Goal: Contribute content: Contribute content

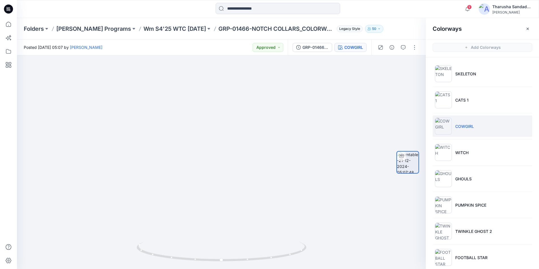
click at [3, 9] on div at bounding box center [8, 9] width 18 height 18
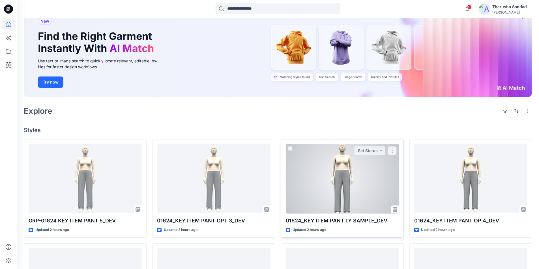
scroll to position [113, 0]
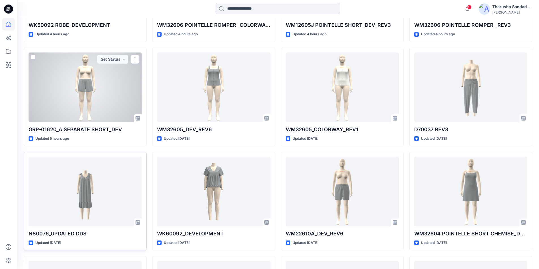
scroll to position [358, 0]
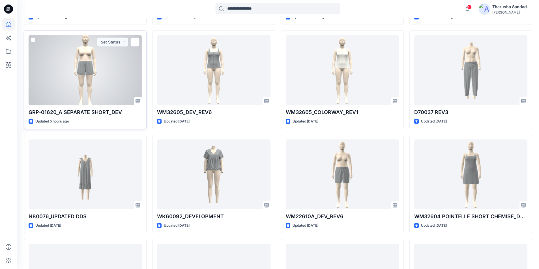
click at [85, 77] on div at bounding box center [85, 70] width 113 height 70
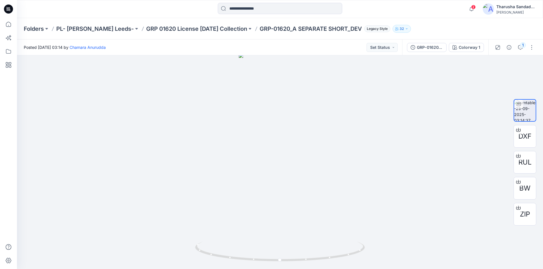
click at [10, 9] on icon at bounding box center [8, 9] width 9 height 9
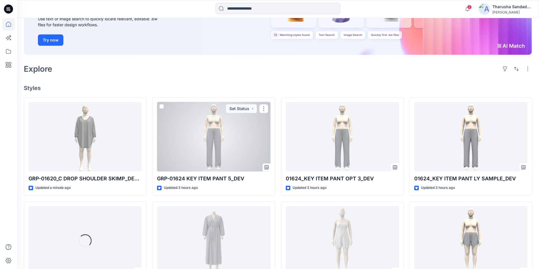
scroll to position [85, 0]
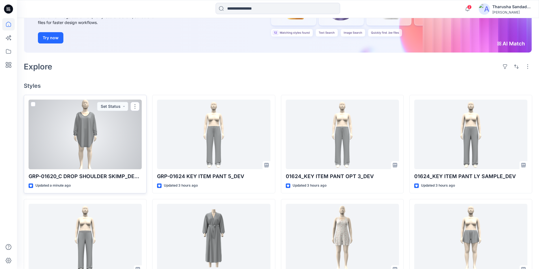
drag, startPoint x: 103, startPoint y: 126, endPoint x: 101, endPoint y: 124, distance: 3.2
click at [103, 126] on div at bounding box center [85, 135] width 113 height 70
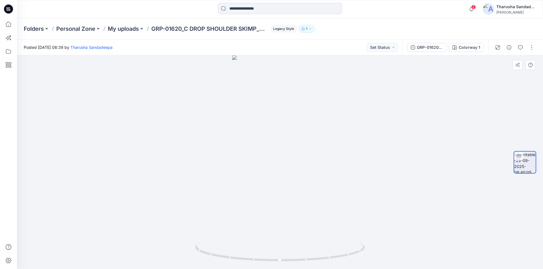
drag, startPoint x: 278, startPoint y: 104, endPoint x: 281, endPoint y: 155, distance: 50.4
click at [14, 9] on div at bounding box center [8, 9] width 18 height 18
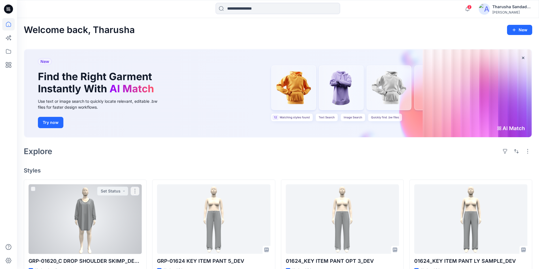
click at [97, 201] on div at bounding box center [85, 220] width 113 height 70
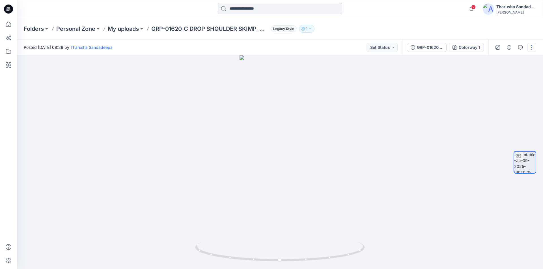
click at [533, 50] on button "button" at bounding box center [531, 47] width 9 height 9
click at [507, 62] on button "Edit" at bounding box center [508, 60] width 52 height 10
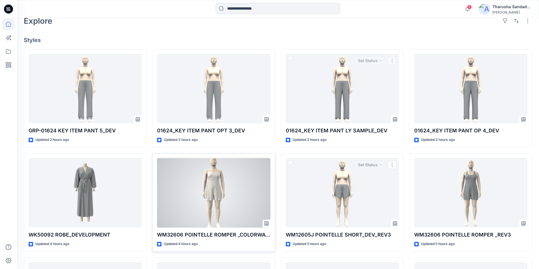
scroll to position [141, 0]
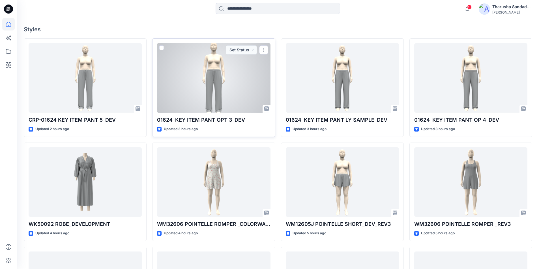
click at [209, 96] on div at bounding box center [213, 78] width 113 height 70
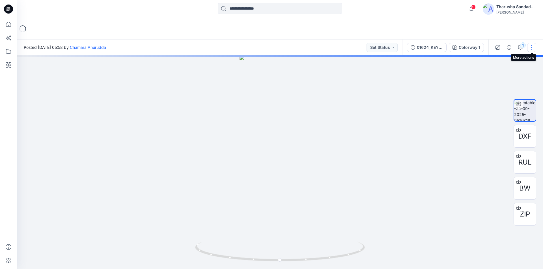
click at [531, 51] on button "button" at bounding box center [531, 47] width 9 height 9
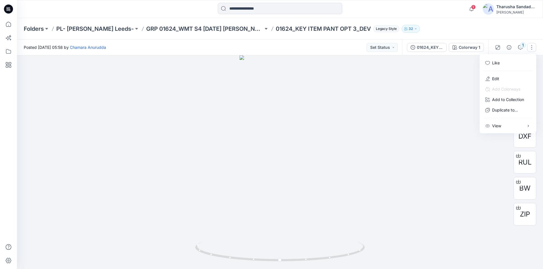
click at [7, 12] on icon at bounding box center [8, 9] width 9 height 9
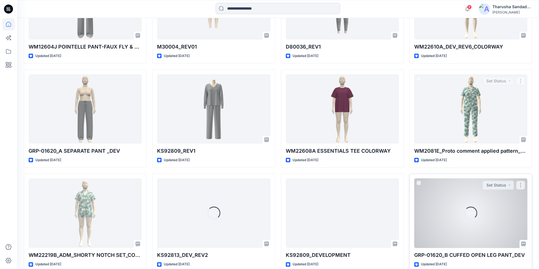
scroll to position [671, 0]
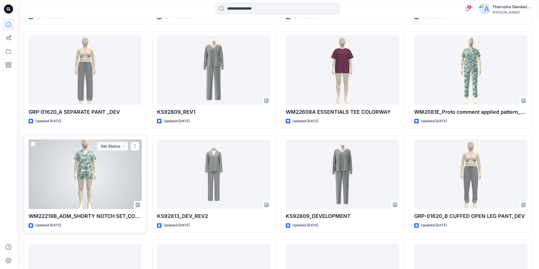
click at [132, 166] on div at bounding box center [85, 175] width 113 height 70
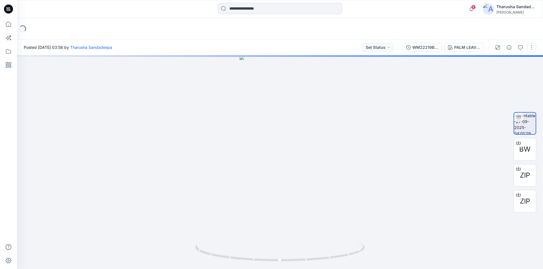
click at [531, 50] on button "button" at bounding box center [531, 47] width 9 height 9
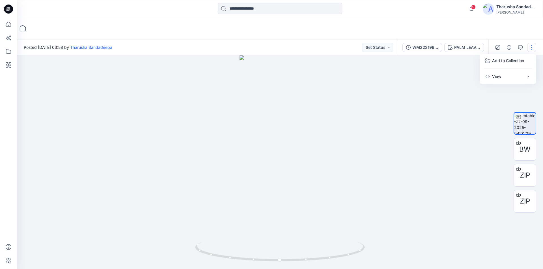
click at [531, 48] on button "button" at bounding box center [531, 47] width 9 height 9
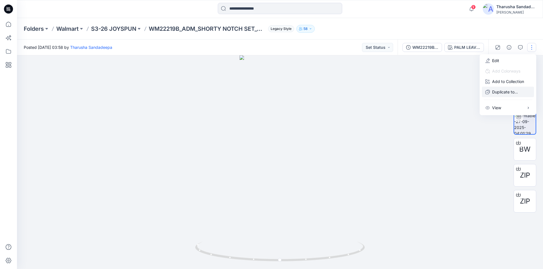
click at [502, 92] on p "Duplicate to..." at bounding box center [505, 92] width 26 height 6
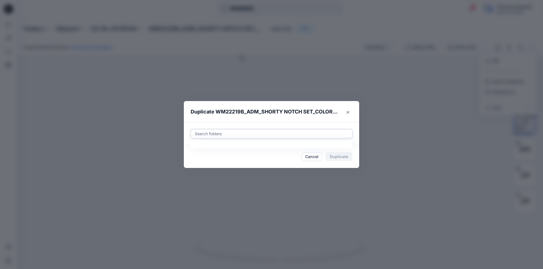
click at [258, 131] on div at bounding box center [271, 134] width 154 height 7
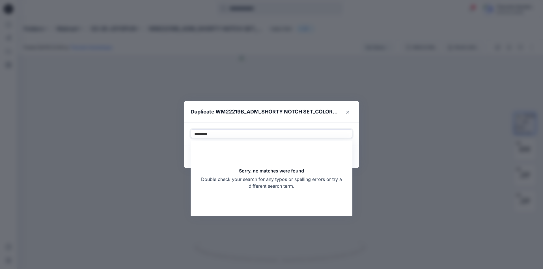
type input "*********"
click at [118, 62] on div "Duplicate WM22219B_ADM_SHORTY NOTCH SET_COLORWAY_REV3 Use Up and Down to choose…" at bounding box center [271, 134] width 543 height 269
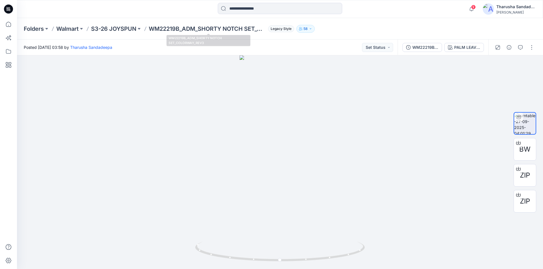
click at [159, 15] on div "9 Notifications Chamara Anurudda shared GRP-01624 KEY ITEM PANT 5_DEV in GRP 01…" at bounding box center [280, 9] width 526 height 18
click at [534, 46] on button "button" at bounding box center [531, 47] width 9 height 9
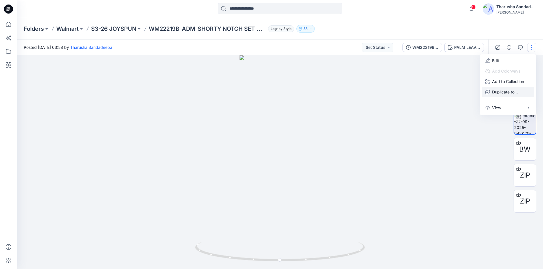
click at [507, 94] on p "Duplicate to..." at bounding box center [505, 92] width 26 height 6
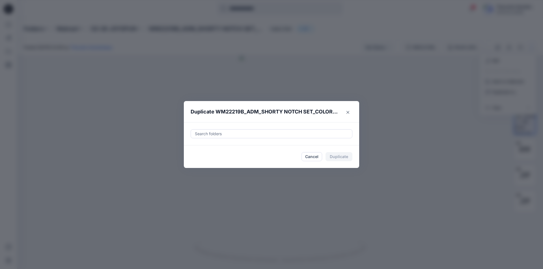
click at [224, 135] on div at bounding box center [271, 134] width 154 height 7
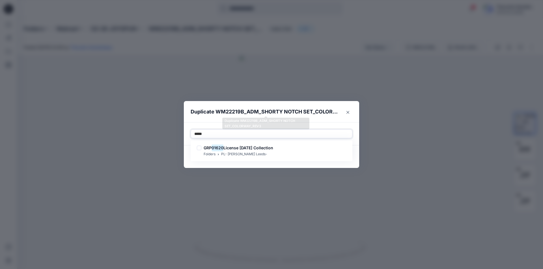
type input "*****"
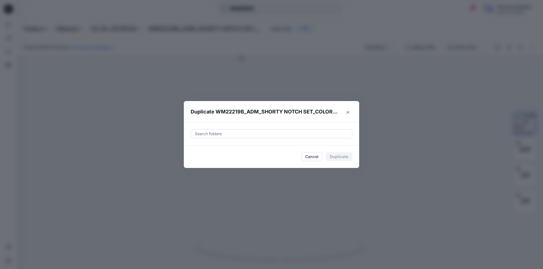
click at [222, 80] on div "Duplicate WM22219B_ADM_SHORTY NOTCH SET_COLORWAY_REV3 Search folders Cancel Dup…" at bounding box center [271, 134] width 543 height 269
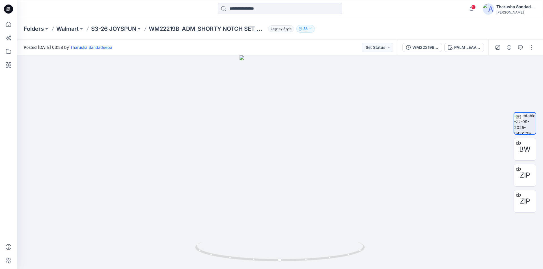
click at [9, 9] on icon at bounding box center [9, 9] width 2 height 0
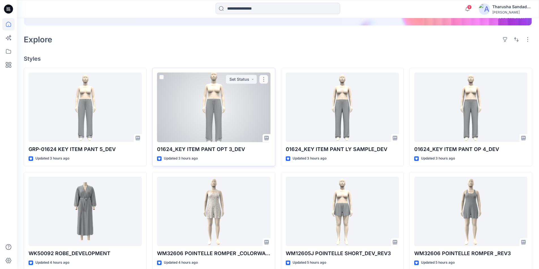
scroll to position [113, 0]
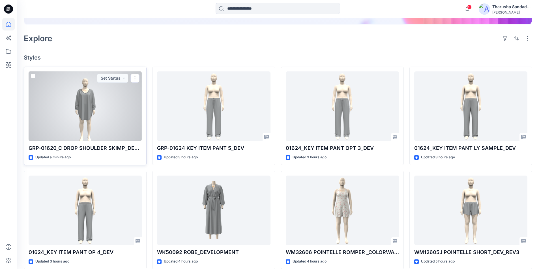
click at [97, 99] on div at bounding box center [85, 107] width 113 height 70
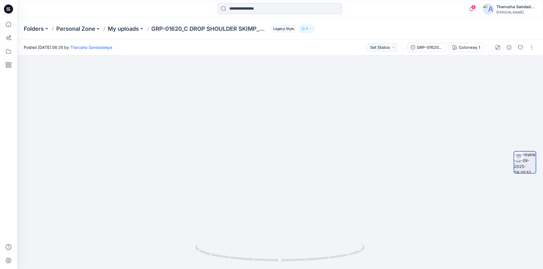
click at [531, 52] on div at bounding box center [514, 48] width 52 height 16
click at [528, 49] on button "button" at bounding box center [531, 47] width 9 height 9
click at [504, 60] on button "Edit" at bounding box center [508, 60] width 52 height 10
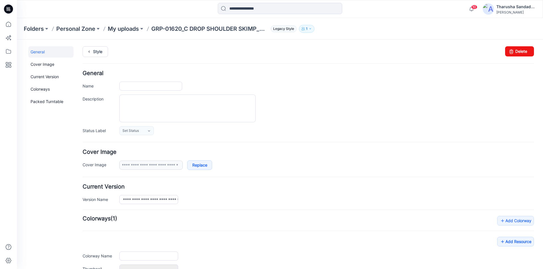
type input "**********"
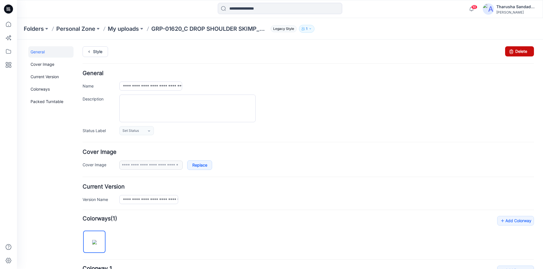
click at [518, 56] on link "Delete" at bounding box center [519, 51] width 29 height 10
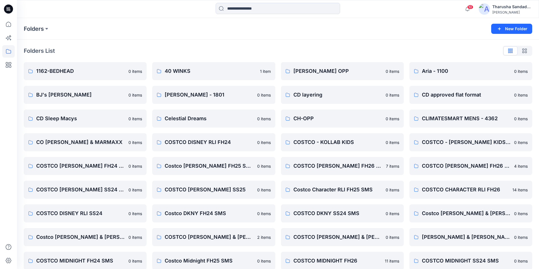
click at [362, 32] on div "Folders" at bounding box center [256, 29] width 464 height 8
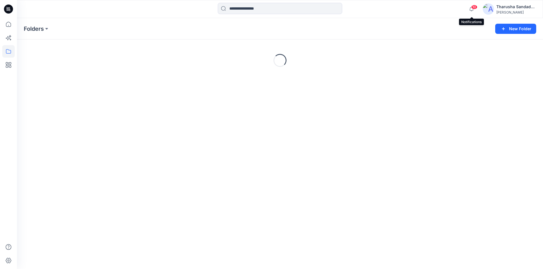
click at [472, 7] on span "10" at bounding box center [474, 7] width 6 height 5
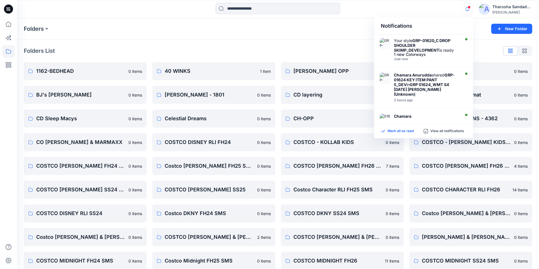
click at [407, 131] on p "Mark all as read" at bounding box center [400, 131] width 26 height 5
click at [4, 7] on icon at bounding box center [8, 9] width 9 height 18
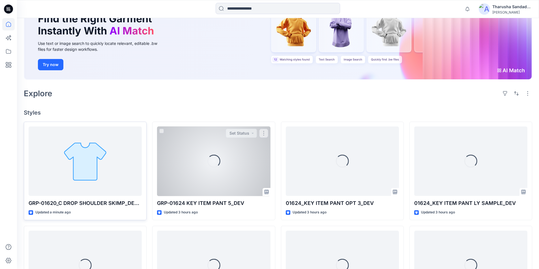
scroll to position [141, 0]
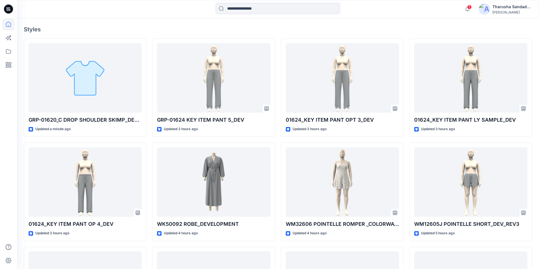
click at [11, 9] on icon at bounding box center [8, 9] width 9 height 9
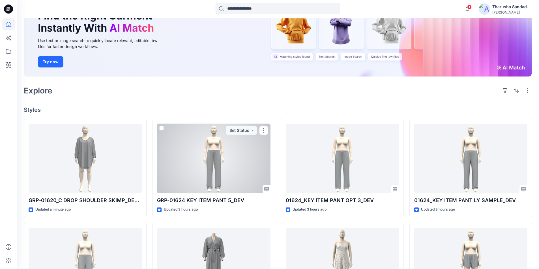
scroll to position [108, 0]
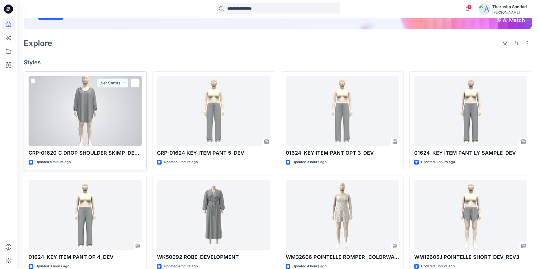
click at [79, 107] on div at bounding box center [85, 111] width 113 height 70
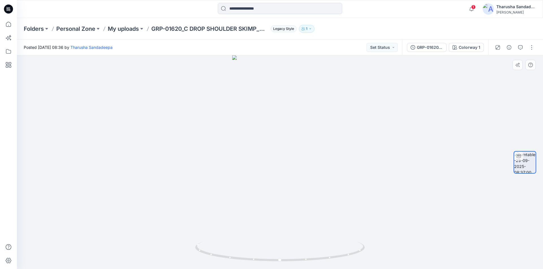
drag, startPoint x: 280, startPoint y: 80, endPoint x: 294, endPoint y: 185, distance: 105.5
drag, startPoint x: 334, startPoint y: 258, endPoint x: 338, endPoint y: 254, distance: 5.4
click at [338, 254] on icon at bounding box center [280, 252] width 171 height 21
click at [532, 47] on button "button" at bounding box center [531, 47] width 9 height 9
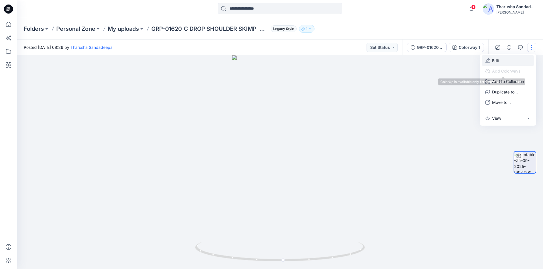
click at [507, 59] on button "Edit" at bounding box center [508, 60] width 52 height 10
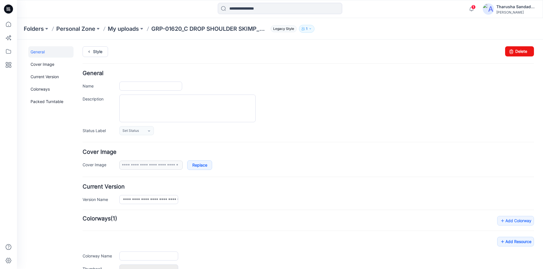
type input "**********"
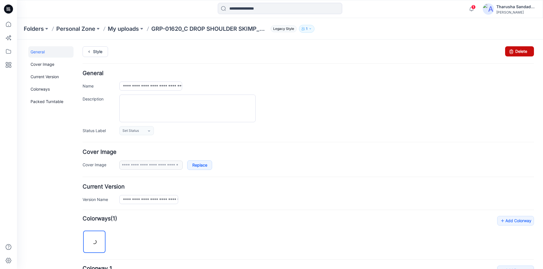
drag, startPoint x: 514, startPoint y: 55, endPoint x: 313, endPoint y: 77, distance: 202.1
click at [514, 55] on link "Delete" at bounding box center [519, 51] width 29 height 10
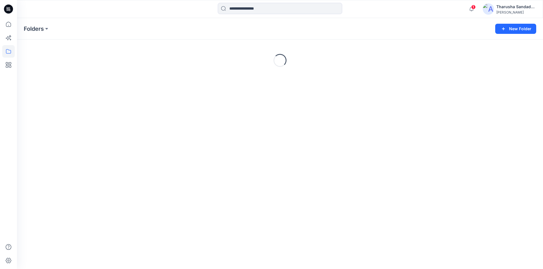
click at [453, 18] on div "1 Notifications Your style GRP-01620_C DROP SHOULDER SKIMP_DEVELOPMENT is ready…" at bounding box center [280, 9] width 526 height 18
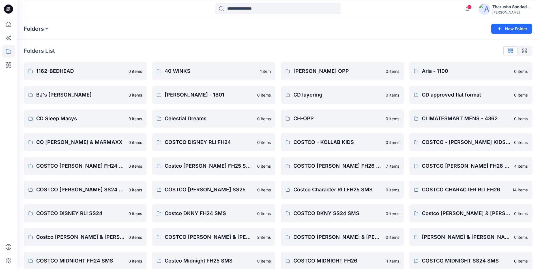
drag, startPoint x: 15, startPoint y: 12, endPoint x: 11, endPoint y: 11, distance: 4.3
click at [15, 12] on div at bounding box center [8, 9] width 18 height 18
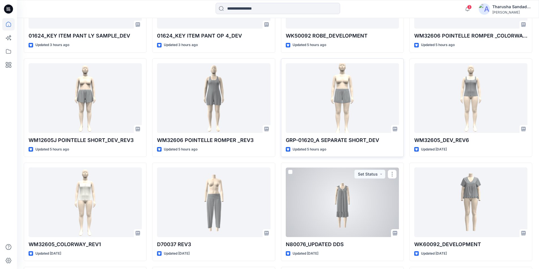
scroll to position [330, 0]
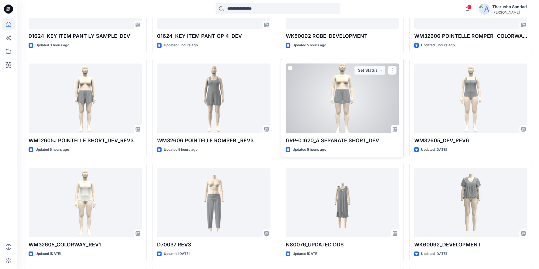
click at [336, 98] on div at bounding box center [342, 99] width 113 height 70
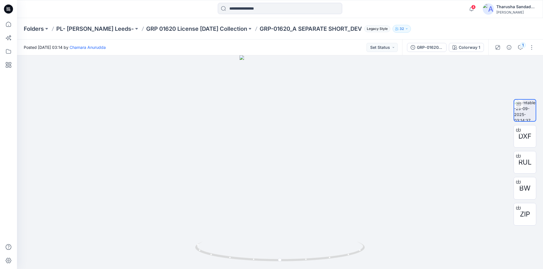
click at [5, 7] on icon at bounding box center [8, 9] width 9 height 9
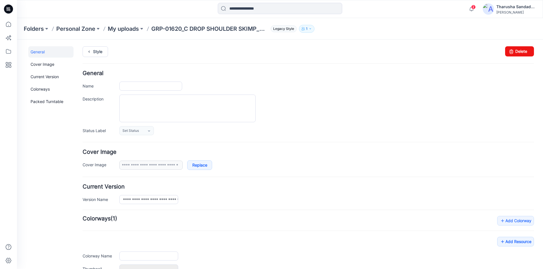
type input "**********"
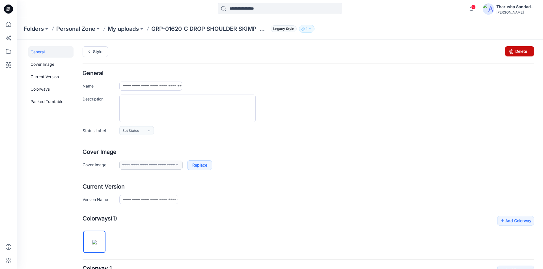
drag, startPoint x: 513, startPoint y: 52, endPoint x: 341, endPoint y: 77, distance: 173.9
click at [513, 52] on link "Delete" at bounding box center [519, 51] width 29 height 10
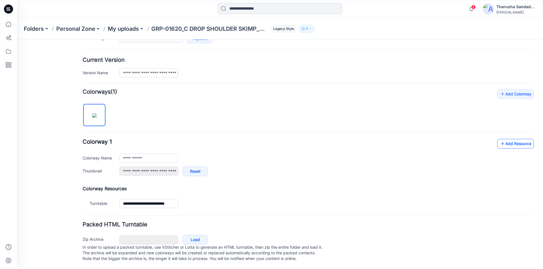
scroll to position [133, 0]
click at [510, 139] on link "Add Resource" at bounding box center [515, 144] width 37 height 10
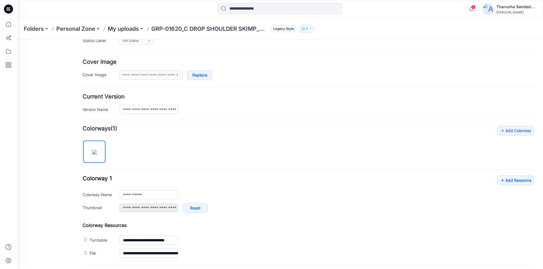
scroll to position [104, 0]
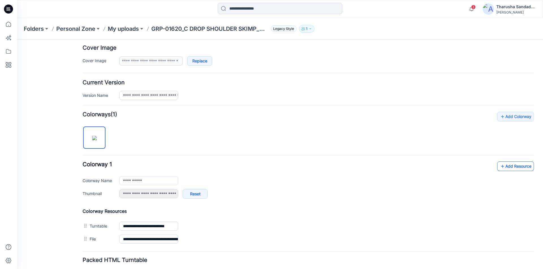
click at [508, 170] on link "Add Resource" at bounding box center [515, 167] width 37 height 10
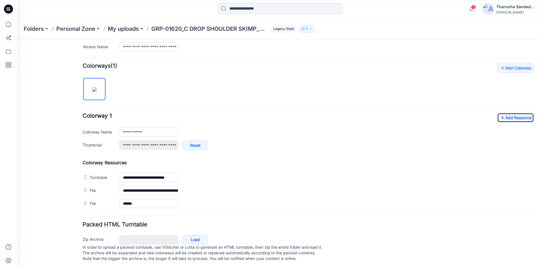
scroll to position [159, 0]
click at [521, 114] on link "Add Resource" at bounding box center [515, 118] width 37 height 10
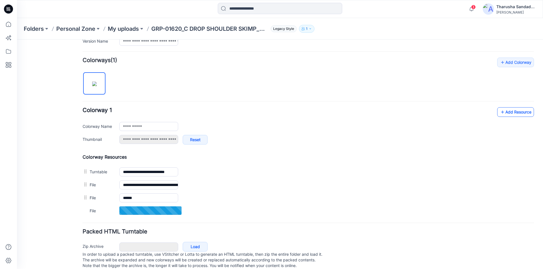
click at [510, 109] on link "Add Resource" at bounding box center [515, 112] width 37 height 10
click at [505, 112] on link "Add Resource" at bounding box center [515, 112] width 37 height 10
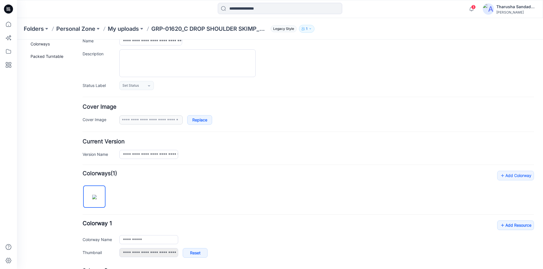
scroll to position [0, 0]
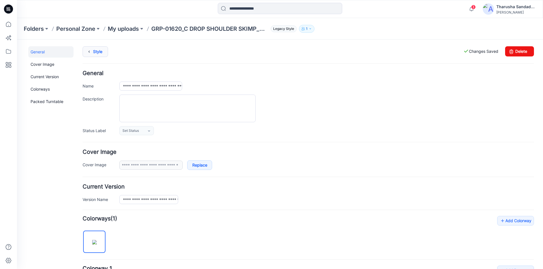
click at [99, 53] on link "Style" at bounding box center [95, 51] width 25 height 11
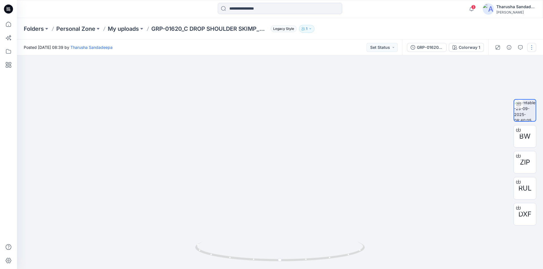
click at [528, 49] on button "button" at bounding box center [531, 47] width 9 height 9
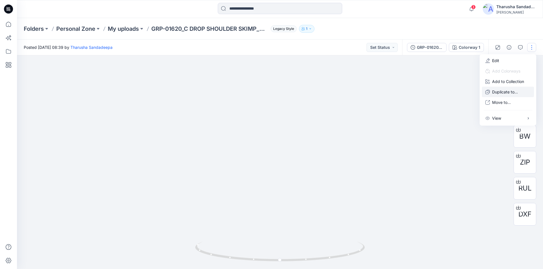
click at [507, 95] on p "Duplicate to..." at bounding box center [505, 92] width 26 height 6
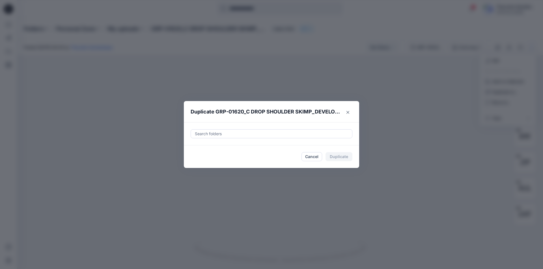
click at [310, 134] on div at bounding box center [271, 134] width 154 height 7
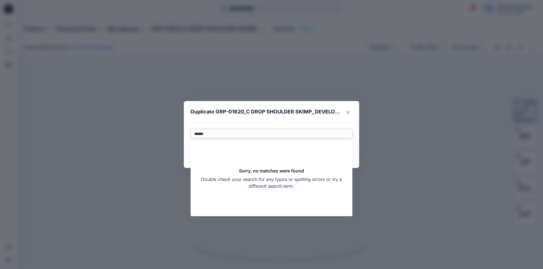
type input "*****"
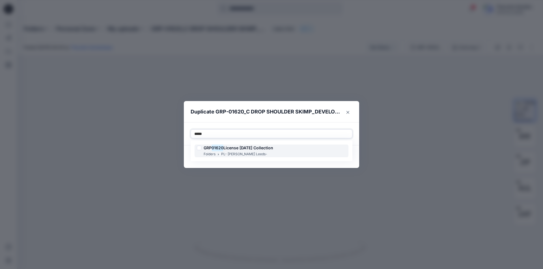
click at [273, 151] on h6 "GRP 01620 License Halloween Collection" at bounding box center [239, 148] width 70 height 7
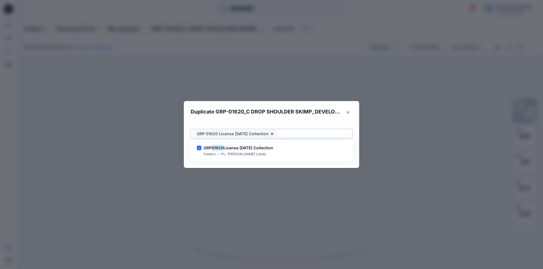
click at [302, 131] on div at bounding box center [313, 134] width 71 height 7
click at [341, 159] on button "Duplicate" at bounding box center [338, 156] width 27 height 9
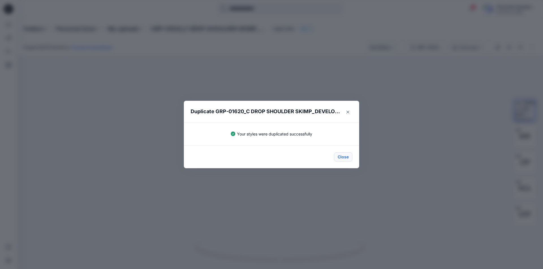
click at [343, 159] on button "Close" at bounding box center [343, 157] width 18 height 9
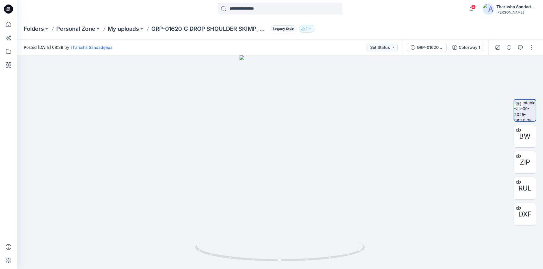
click at [6, 10] on icon at bounding box center [8, 9] width 9 height 9
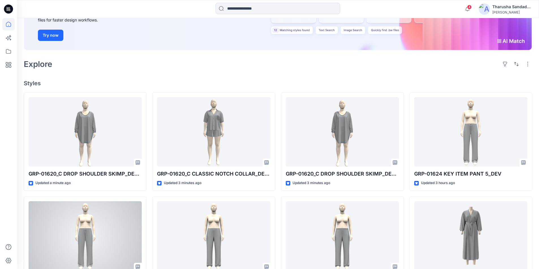
scroll to position [85, 0]
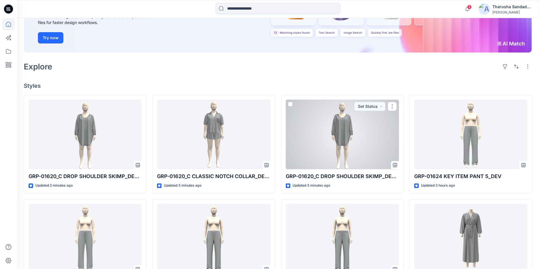
click at [367, 122] on div at bounding box center [342, 135] width 113 height 70
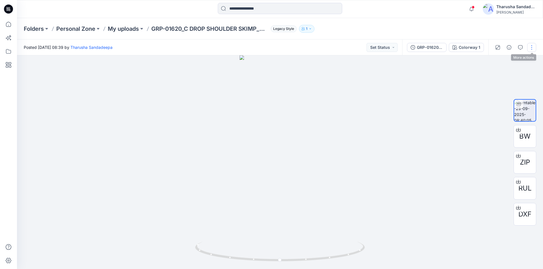
click at [531, 48] on button "button" at bounding box center [531, 47] width 9 height 9
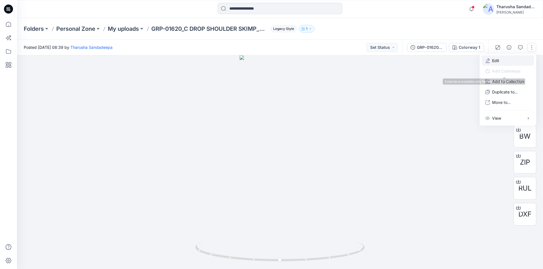
click at [497, 63] on p "Edit" at bounding box center [495, 61] width 7 height 6
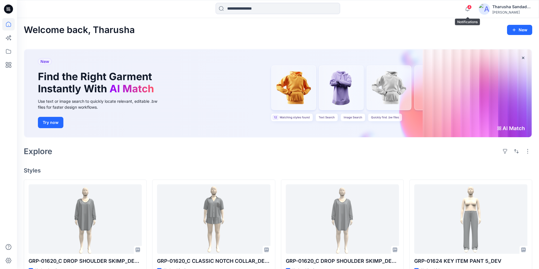
click at [468, 6] on span "4" at bounding box center [469, 7] width 5 height 5
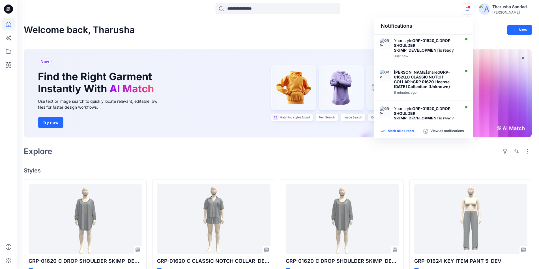
drag, startPoint x: 404, startPoint y: 132, endPoint x: 211, endPoint y: 186, distance: 200.4
click at [404, 132] on p "Mark all as read" at bounding box center [400, 131] width 26 height 5
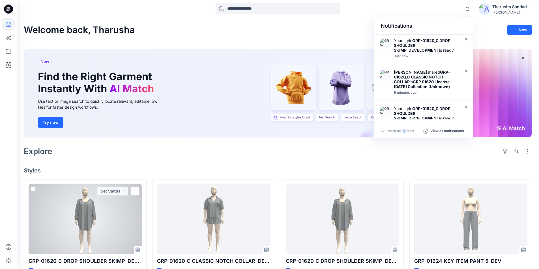
click at [87, 213] on div at bounding box center [85, 220] width 113 height 70
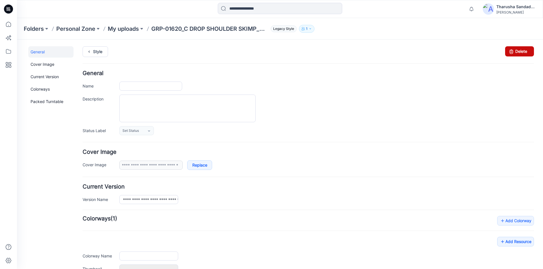
type input "**********"
drag, startPoint x: 516, startPoint y: 52, endPoint x: 314, endPoint y: 78, distance: 203.2
click at [516, 52] on link "Delete" at bounding box center [519, 51] width 29 height 10
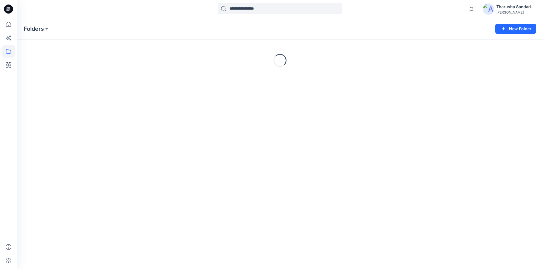
click at [7, 12] on icon at bounding box center [8, 9] width 9 height 9
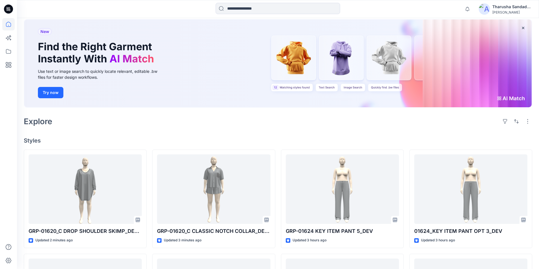
scroll to position [23, 0]
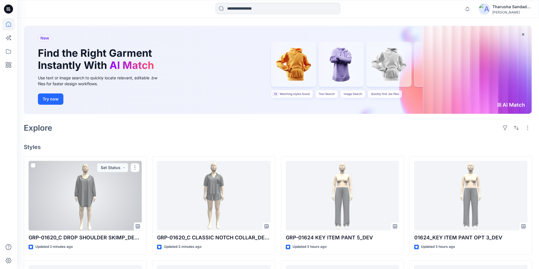
click at [91, 191] on div at bounding box center [85, 196] width 113 height 70
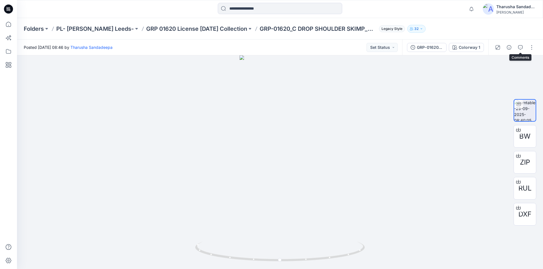
click at [522, 48] on button "button" at bounding box center [520, 47] width 9 height 9
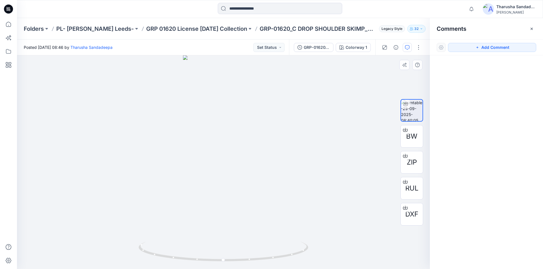
drag, startPoint x: 492, startPoint y: 49, endPoint x: 313, endPoint y: 147, distance: 204.9
click at [492, 49] on button "Add Comment" at bounding box center [492, 47] width 88 height 9
click at [222, 134] on div "1" at bounding box center [223, 162] width 413 height 214
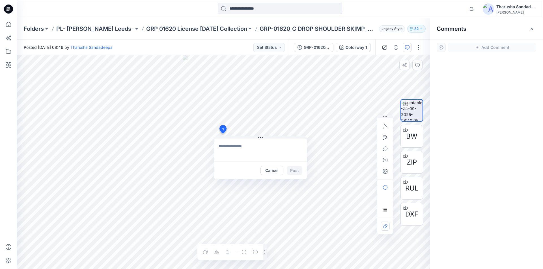
click at [227, 146] on textarea at bounding box center [260, 150] width 93 height 23
paste textarea "**********"
click at [219, 146] on textarea "**********" at bounding box center [260, 150] width 93 height 23
click at [291, 147] on textarea "**********" at bounding box center [260, 150] width 93 height 23
click at [245, 153] on textarea "**********" at bounding box center [260, 150] width 93 height 23
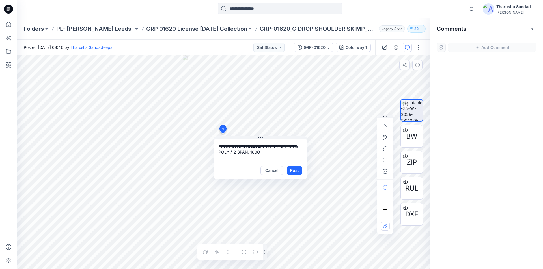
click at [247, 153] on textarea "**********" at bounding box center [260, 150] width 93 height 23
click at [243, 150] on textarea "**********" at bounding box center [260, 150] width 93 height 23
click at [261, 152] on textarea "**********" at bounding box center [260, 150] width 93 height 23
click at [240, 152] on textarea "**********" at bounding box center [260, 150] width 93 height 23
click at [254, 157] on textarea "**********" at bounding box center [260, 150] width 93 height 23
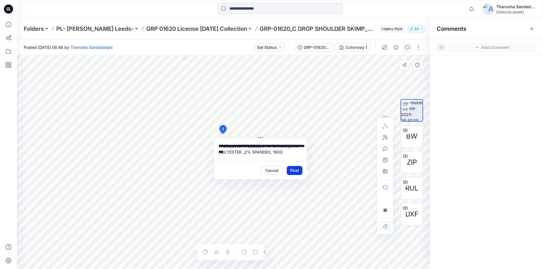
type textarea "**********"
click at [297, 172] on button "Post" at bounding box center [295, 170] width 16 height 9
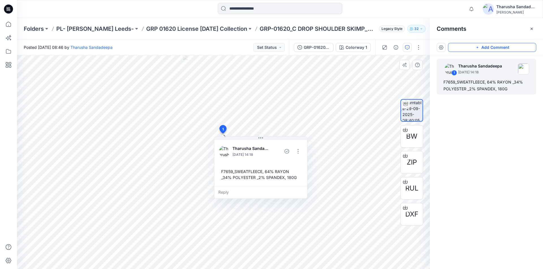
click at [481, 47] on button "Add Comment" at bounding box center [492, 47] width 88 height 9
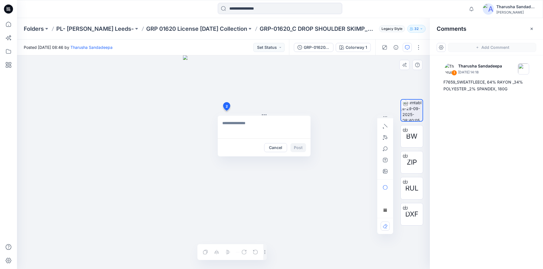
click at [226, 111] on div "2 Cancel Post 1 Tharusha Sandadeepa September 29, 2025 14:18 F7659_SWEATFLEECE,…" at bounding box center [223, 162] width 413 height 214
click at [242, 122] on textarea at bounding box center [264, 127] width 93 height 23
paste textarea "**********"
type textarea "**********"
click at [296, 147] on button "Post" at bounding box center [298, 147] width 16 height 9
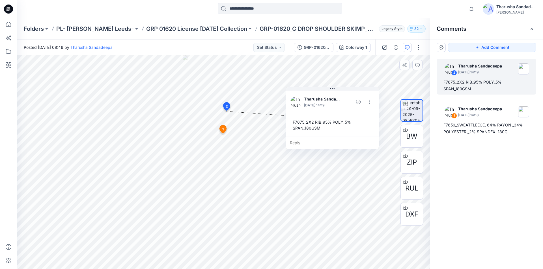
drag, startPoint x: 258, startPoint y: 121, endPoint x: 322, endPoint y: 92, distance: 70.4
click at [322, 94] on div "Tharusha Sandadeepa September 29, 2025 14:19" at bounding box center [326, 102] width 72 height 16
click at [10, 9] on icon at bounding box center [8, 9] width 9 height 9
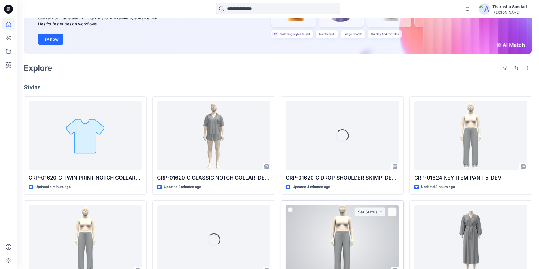
scroll to position [85, 0]
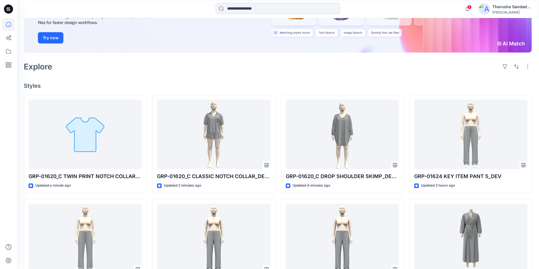
click at [185, 81] on div "Welcome back, Tharusha New New Find the Right Garment Instantly With AI Match U…" at bounding box center [278, 181] width 522 height 496
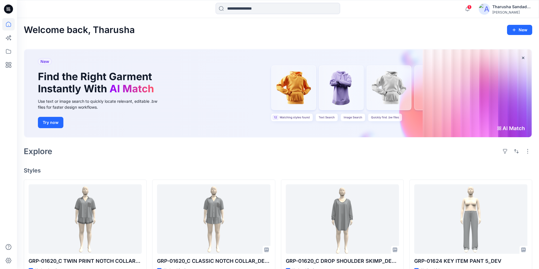
click at [10, 9] on icon at bounding box center [9, 9] width 2 height 0
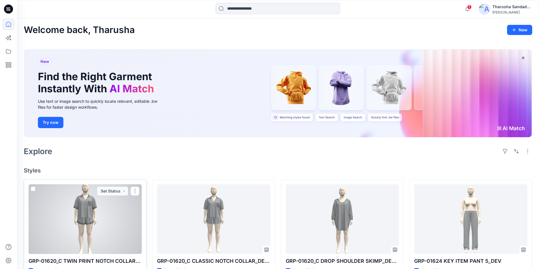
click at [105, 220] on div at bounding box center [85, 220] width 113 height 70
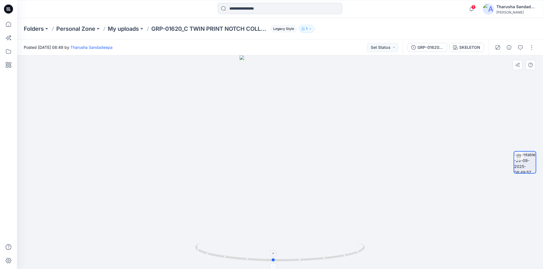
drag, startPoint x: 295, startPoint y: 254, endPoint x: 326, endPoint y: 250, distance: 31.5
click at [326, 250] on icon at bounding box center [280, 252] width 171 height 21
click at [532, 47] on button "button" at bounding box center [531, 47] width 9 height 9
click at [506, 94] on p "Duplicate to..." at bounding box center [505, 92] width 26 height 6
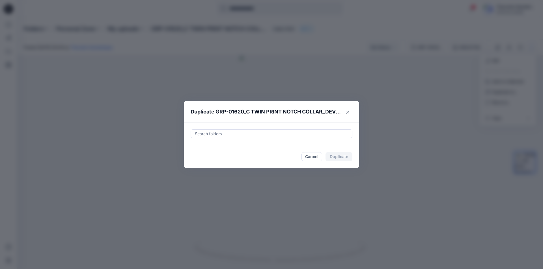
click at [213, 135] on div at bounding box center [271, 134] width 154 height 7
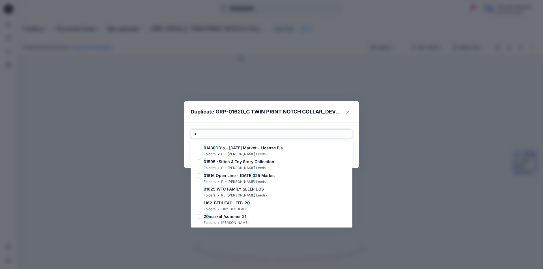
type input "*"
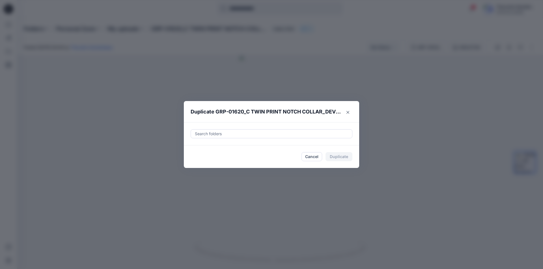
click at [220, 132] on div at bounding box center [271, 134] width 154 height 7
click at [234, 148] on span "License Halloween Collection" at bounding box center [248, 148] width 50 height 5
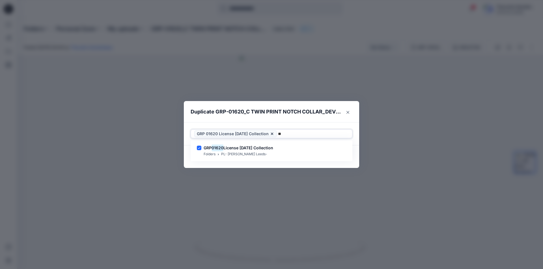
type input "*"
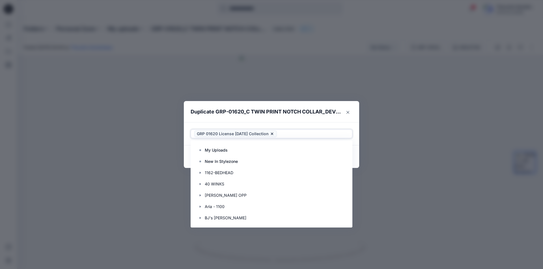
click at [291, 133] on div at bounding box center [313, 134] width 71 height 7
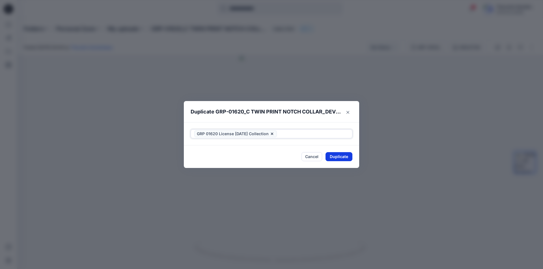
click at [340, 156] on button "Duplicate" at bounding box center [338, 156] width 27 height 9
click at [345, 160] on button "Close" at bounding box center [343, 157] width 18 height 9
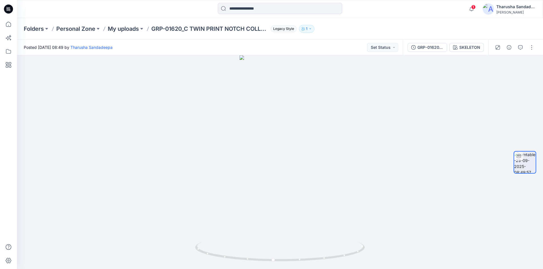
click at [9, 9] on icon at bounding box center [9, 9] width 2 height 0
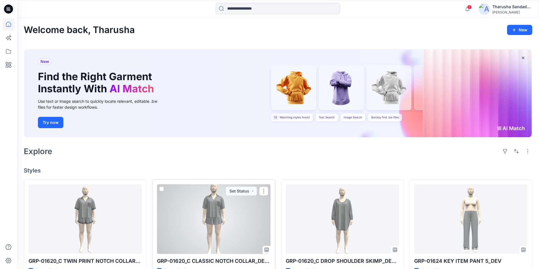
scroll to position [57, 0]
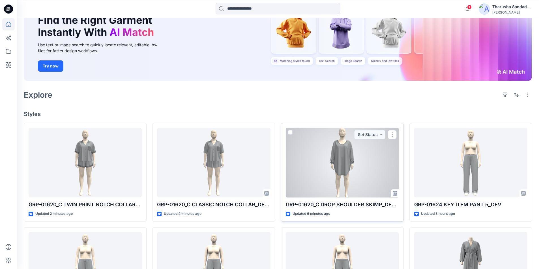
click at [351, 172] on div at bounding box center [342, 163] width 113 height 70
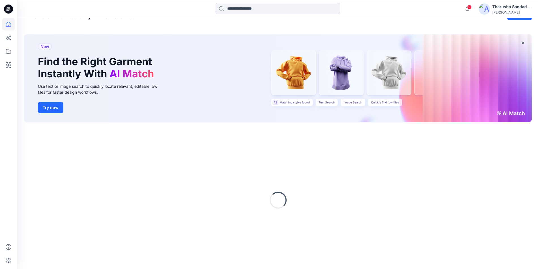
scroll to position [23, 0]
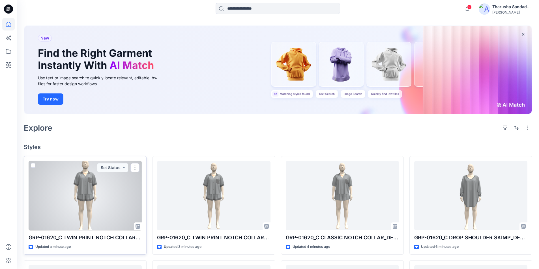
click at [89, 211] on div at bounding box center [85, 196] width 113 height 70
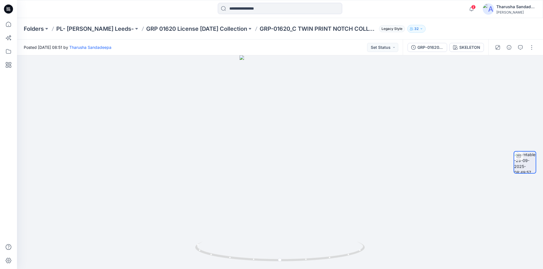
click at [11, 10] on icon at bounding box center [8, 9] width 9 height 9
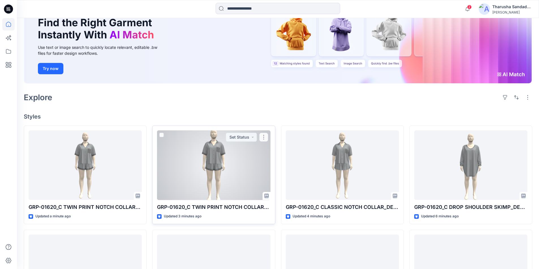
scroll to position [57, 0]
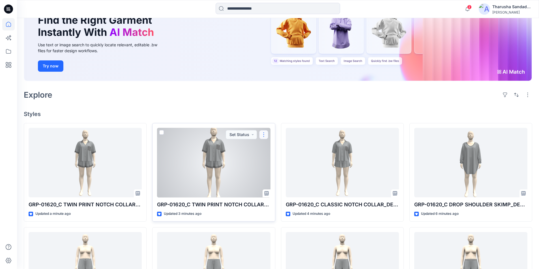
click at [262, 137] on button "button" at bounding box center [263, 134] width 9 height 9
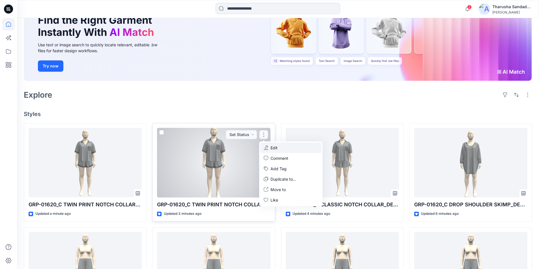
click at [287, 148] on button "Edit" at bounding box center [290, 148] width 61 height 10
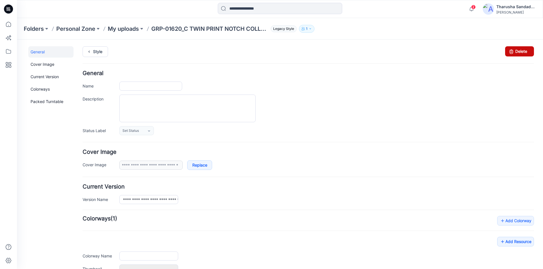
type input "**********"
type input "********"
type input "**********"
drag, startPoint x: 518, startPoint y: 52, endPoint x: 322, endPoint y: 74, distance: 198.0
click at [518, 52] on link "Delete" at bounding box center [519, 51] width 29 height 10
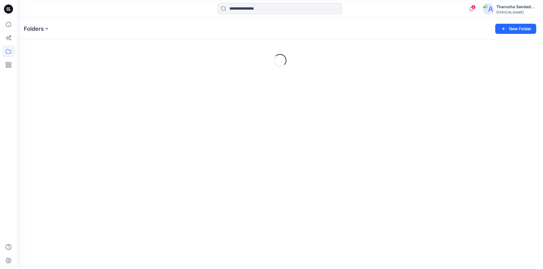
click at [8, 12] on icon at bounding box center [8, 9] width 9 height 9
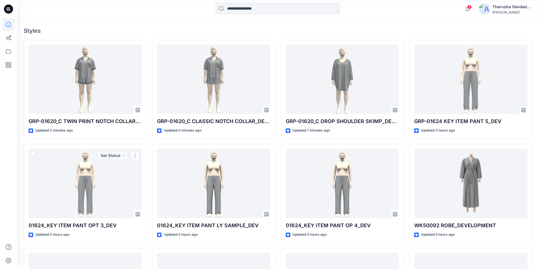
scroll to position [28, 0]
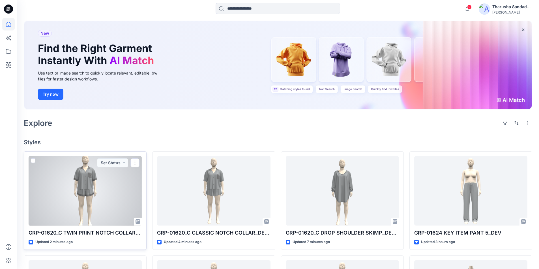
click at [72, 191] on div at bounding box center [85, 191] width 113 height 70
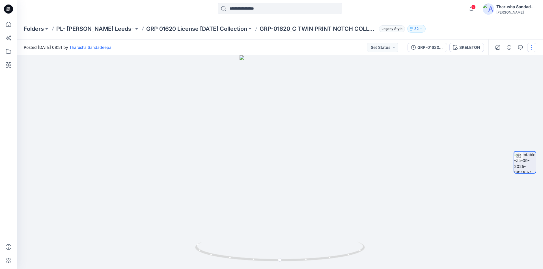
click at [533, 47] on button "button" at bounding box center [531, 47] width 9 height 9
click at [505, 62] on button "Edit" at bounding box center [508, 60] width 52 height 10
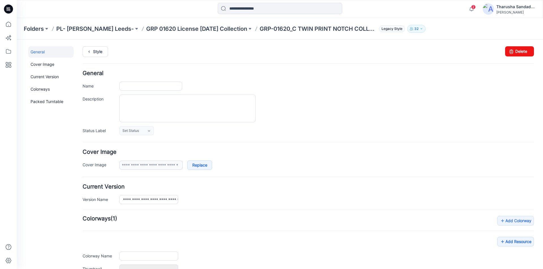
type input "**********"
type input "********"
type input "**********"
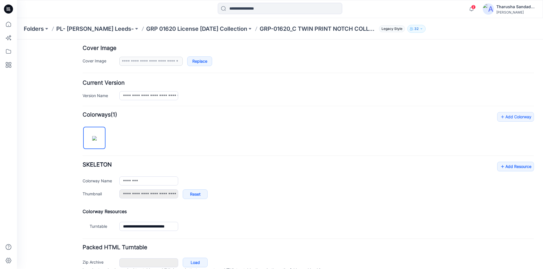
scroll to position [113, 0]
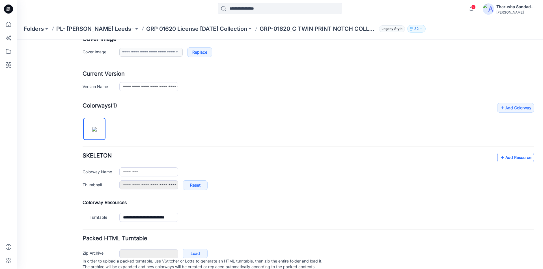
click at [512, 159] on link "Add Resource" at bounding box center [515, 158] width 37 height 10
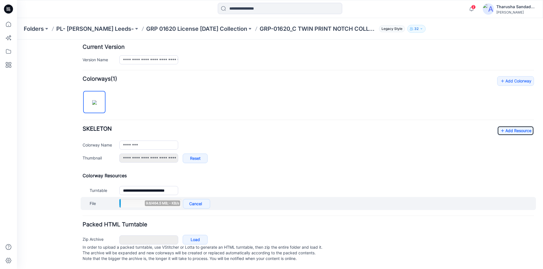
scroll to position [146, 0]
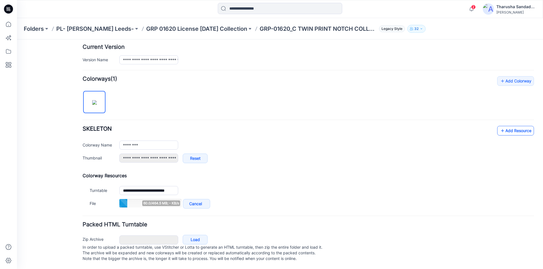
click at [515, 126] on link "Add Resource" at bounding box center [515, 131] width 37 height 10
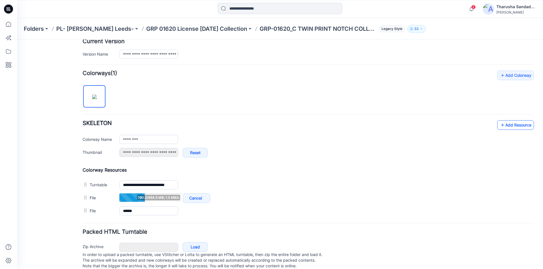
click at [512, 122] on link "Add Resource" at bounding box center [515, 125] width 37 height 10
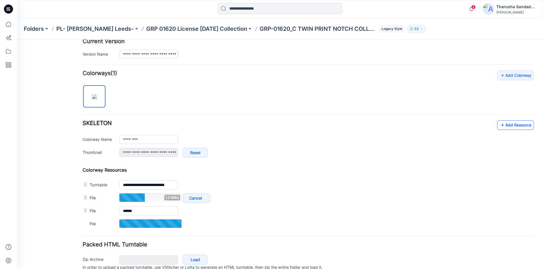
click at [504, 128] on link "Add Resource" at bounding box center [515, 125] width 37 height 10
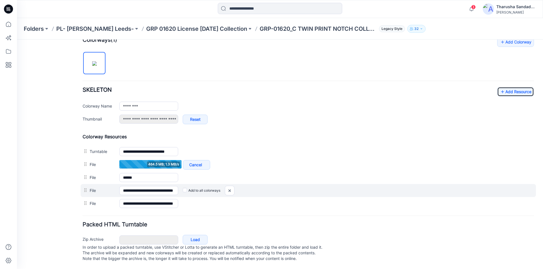
scroll to position [184, 0]
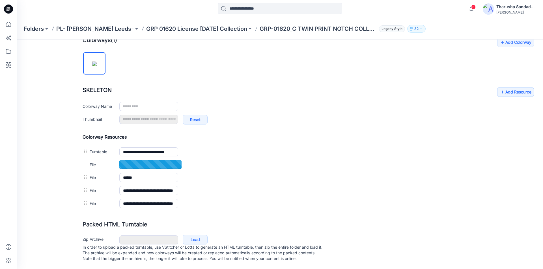
click at [146, 72] on div "Add Colorway Colorways (1) SKELETON Add Resource Delete Colorway Colorway Name …" at bounding box center [308, 124] width 451 height 173
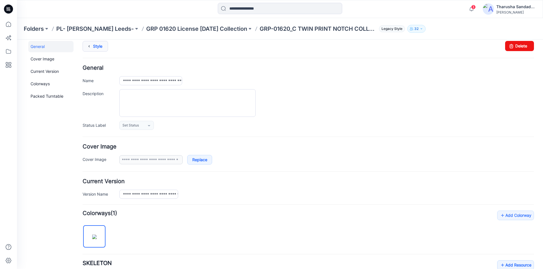
scroll to position [0, 0]
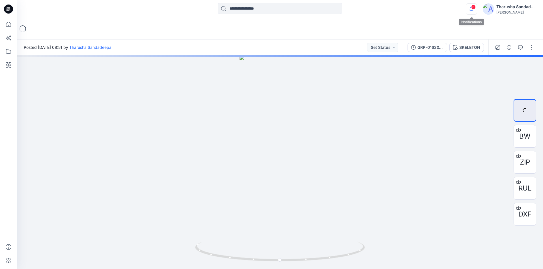
click at [472, 11] on icon "button" at bounding box center [471, 8] width 11 height 11
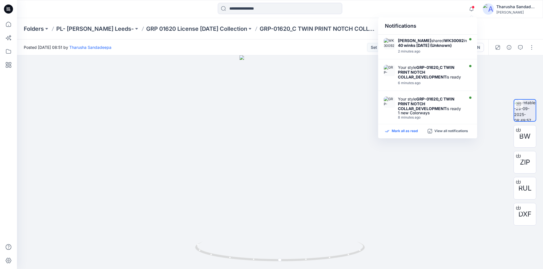
click at [401, 131] on p "Mark all as read" at bounding box center [405, 131] width 26 height 5
click at [265, 43] on div "Posted Monday, September 29, 2025 08:51 by Tharusha Sandadeepa Set Status" at bounding box center [210, 48] width 386 height 16
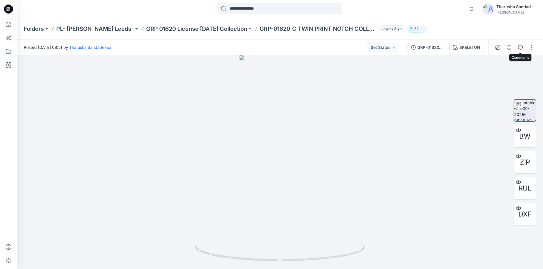
click at [520, 50] on button "button" at bounding box center [520, 47] width 9 height 9
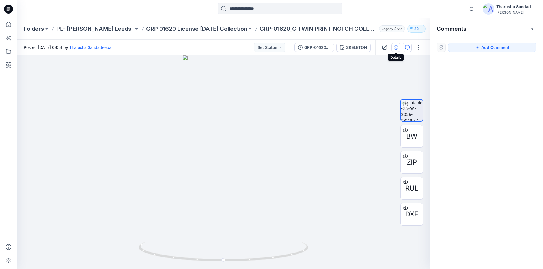
click at [394, 49] on icon "button" at bounding box center [396, 47] width 5 height 5
click at [406, 48] on icon "button" at bounding box center [407, 47] width 5 height 5
click at [472, 48] on button "Add Comment" at bounding box center [492, 47] width 88 height 9
click at [233, 137] on div "1" at bounding box center [223, 162] width 413 height 214
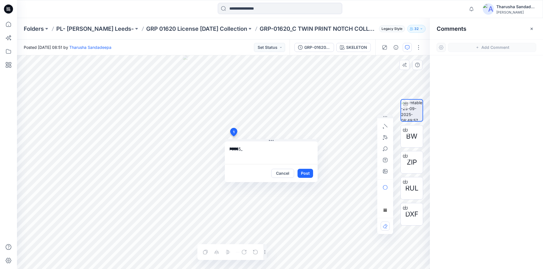
click at [257, 146] on textarea "******" at bounding box center [271, 153] width 93 height 23
paste textarea "**********"
click at [241, 153] on textarea "**********" at bounding box center [271, 153] width 93 height 23
click at [290, 148] on textarea "**********" at bounding box center [271, 153] width 93 height 23
click at [240, 154] on textarea "**********" at bounding box center [271, 153] width 93 height 23
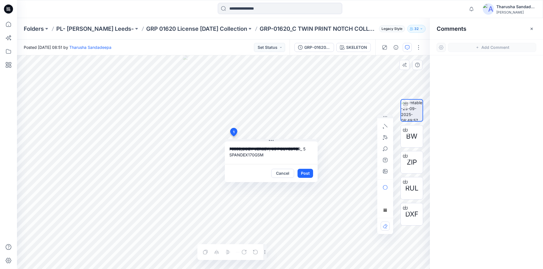
click at [307, 148] on textarea "**********" at bounding box center [271, 153] width 93 height 23
click at [276, 150] on textarea "**********" at bounding box center [271, 153] width 93 height 23
click at [236, 155] on textarea "**********" at bounding box center [271, 153] width 93 height 23
click at [283, 159] on textarea "**********" at bounding box center [271, 153] width 93 height 23
type textarea "**********"
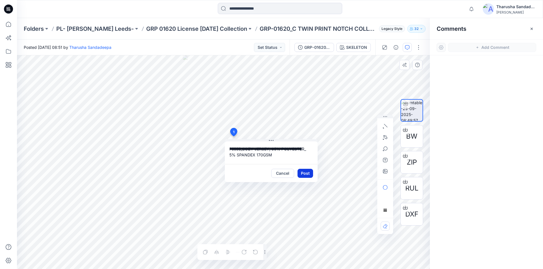
click at [310, 174] on button "Post" at bounding box center [305, 173] width 16 height 9
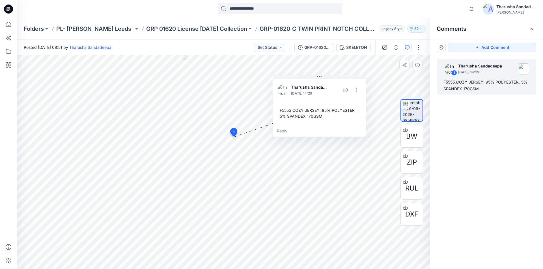
drag, startPoint x: 283, startPoint y: 149, endPoint x: 331, endPoint y: 85, distance: 80.0
click at [331, 85] on div at bounding box center [333, 90] width 10 height 16
click at [5, 7] on icon at bounding box center [8, 9] width 9 height 9
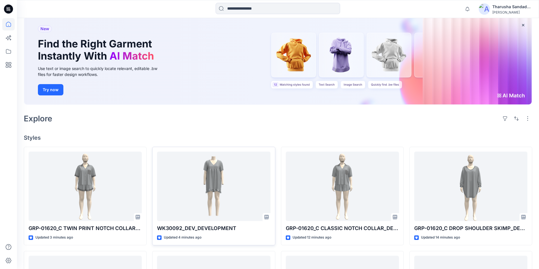
scroll to position [85, 0]
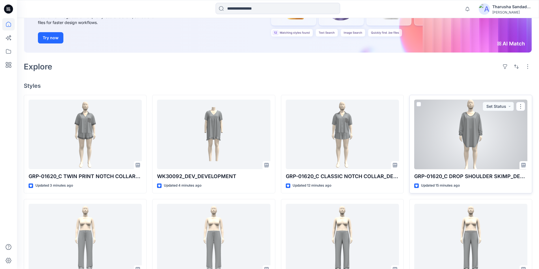
click at [444, 127] on div at bounding box center [470, 135] width 113 height 70
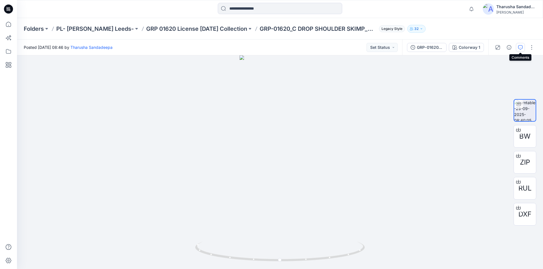
click at [519, 51] on button "button" at bounding box center [520, 47] width 9 height 9
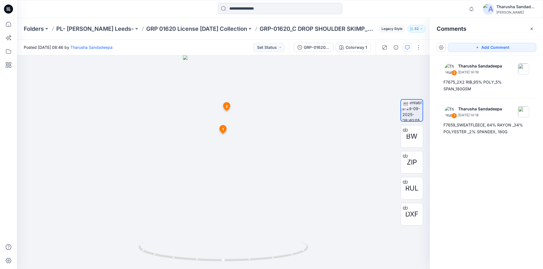
click at [13, 11] on icon at bounding box center [8, 9] width 9 height 18
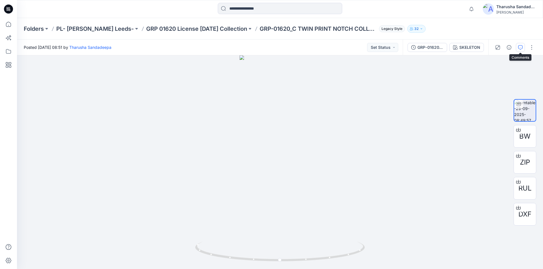
click at [518, 48] on icon "button" at bounding box center [520, 47] width 5 height 5
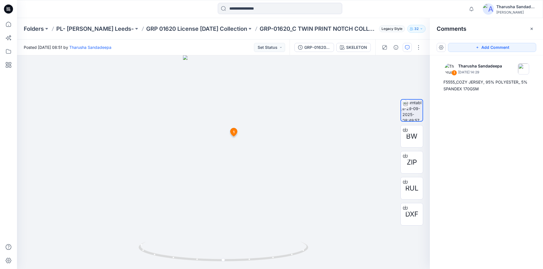
click at [11, 12] on icon at bounding box center [8, 9] width 9 height 9
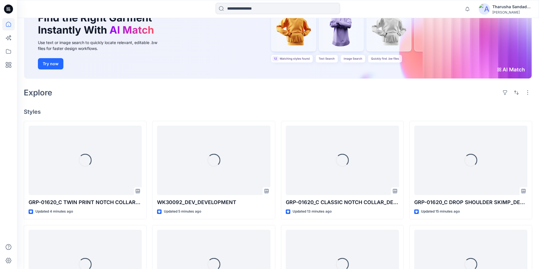
scroll to position [141, 0]
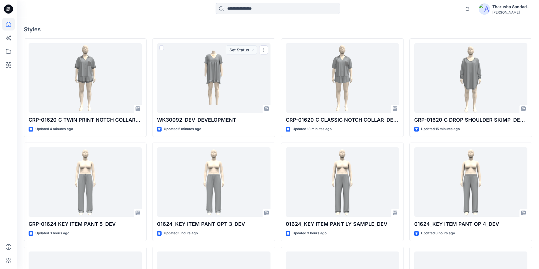
click at [199, 31] on h4 "Styles" at bounding box center [278, 29] width 508 height 7
click at [160, 16] on div "Notifications [PERSON_NAME] shared WK30092 in 40 winks [DATE] (Unknown) 4 minut…" at bounding box center [278, 9] width 522 height 18
click at [214, 29] on h4 "Styles" at bounding box center [278, 29] width 508 height 7
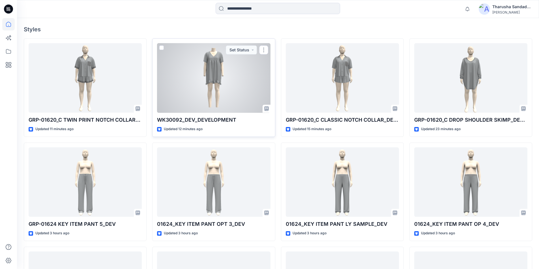
click at [236, 84] on div at bounding box center [213, 78] width 113 height 70
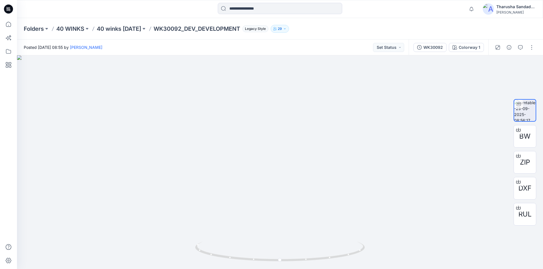
drag, startPoint x: 284, startPoint y: 102, endPoint x: 305, endPoint y: 280, distance: 179.6
drag, startPoint x: 351, startPoint y: 254, endPoint x: 314, endPoint y: 257, distance: 37.2
click at [314, 257] on icon at bounding box center [280, 252] width 171 height 21
click at [10, 10] on icon at bounding box center [8, 9] width 9 height 9
